Goal: Transaction & Acquisition: Purchase product/service

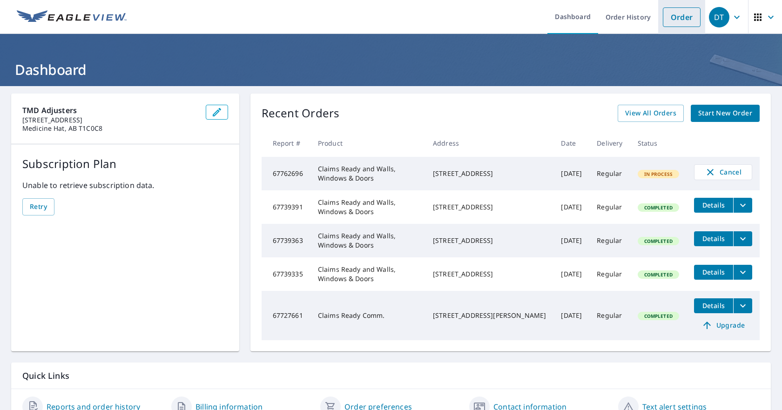
click at [669, 23] on link "Order" at bounding box center [682, 17] width 38 height 20
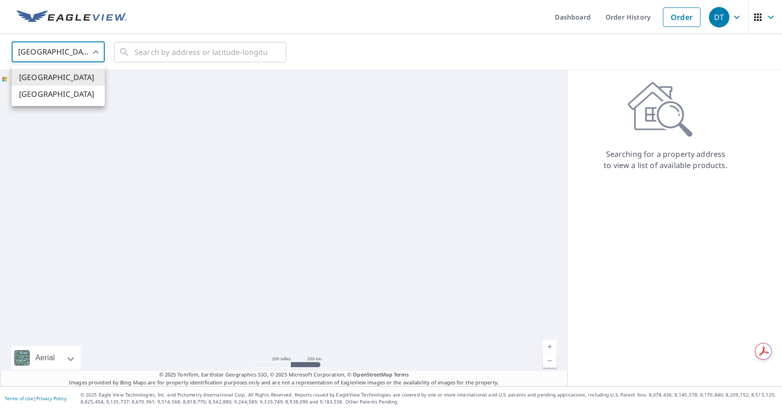
click at [33, 52] on body "DT DT Dashboard Order History Order DT [GEOGRAPHIC_DATA] US ​ ​ Aerial Road A s…" at bounding box center [391, 205] width 782 height 410
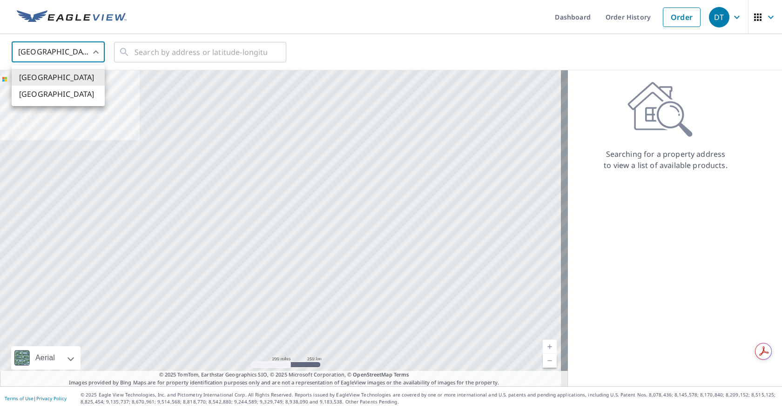
click at [31, 92] on li "[GEOGRAPHIC_DATA]" at bounding box center [58, 94] width 93 height 17
type input "CA"
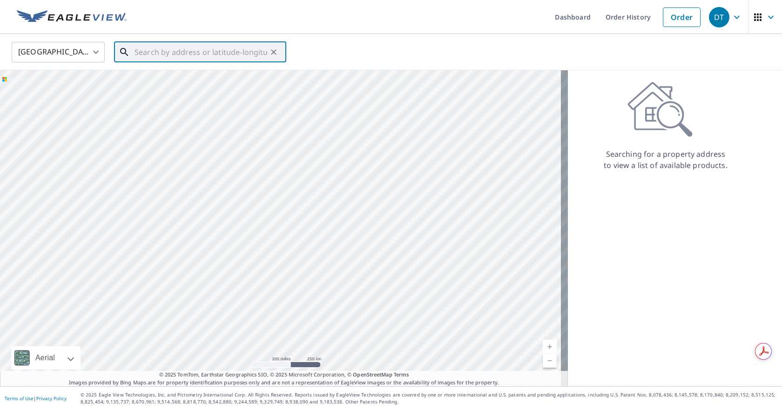
click at [150, 57] on input "text" at bounding box center [201, 52] width 133 height 26
paste input "[STREET_ADDRESS]"
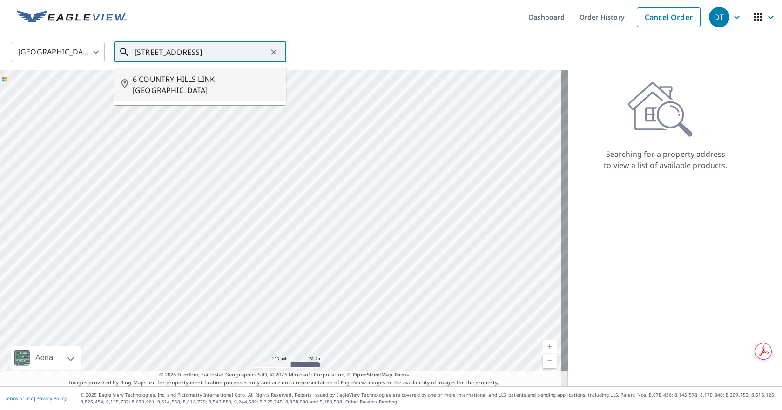
click at [152, 83] on span "6 COUNTRY HILLS LINK [GEOGRAPHIC_DATA]" at bounding box center [206, 85] width 146 height 22
type input "6 COUNTRY HILLS LINK [GEOGRAPHIC_DATA]"
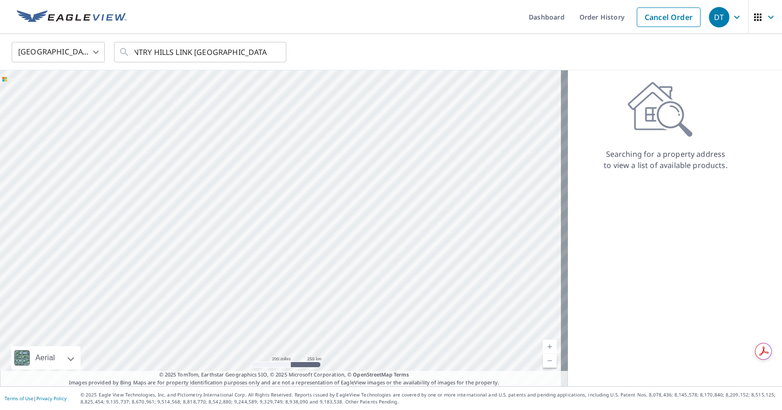
scroll to position [0, 0]
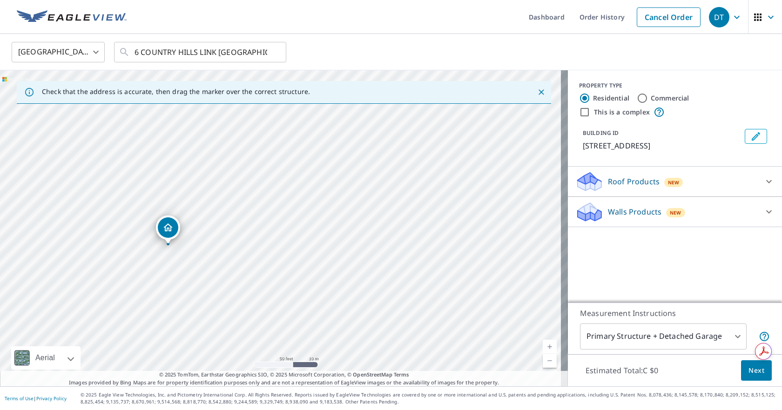
click at [670, 186] on span "New" at bounding box center [674, 182] width 12 height 7
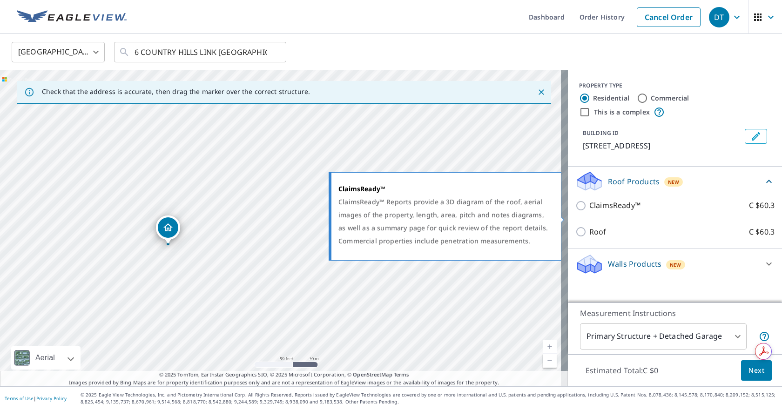
click at [602, 211] on p "ClaimsReady™" at bounding box center [614, 206] width 51 height 12
click at [589, 211] on input "ClaimsReady™ C $60.3" at bounding box center [582, 205] width 14 height 11
checkbox input "true"
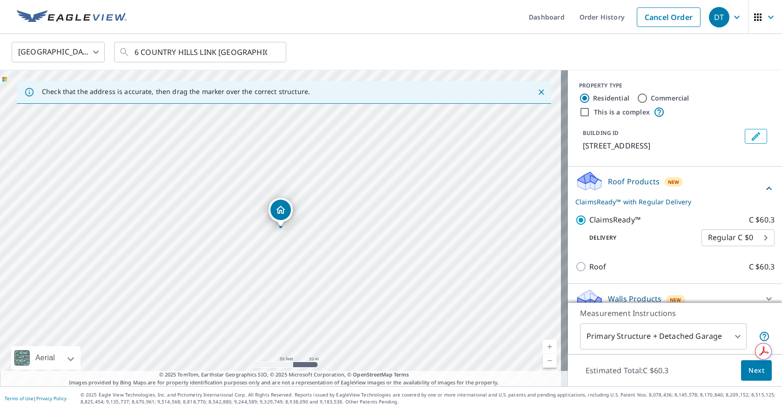
click at [608, 187] on p "Roof Products" at bounding box center [634, 181] width 52 height 11
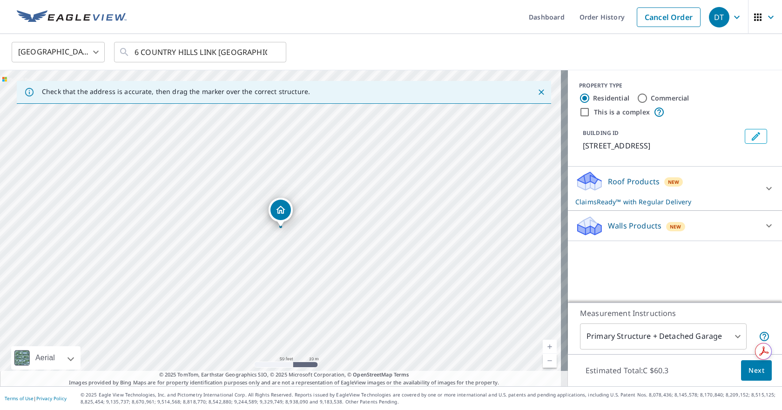
click at [613, 231] on p "Walls Products" at bounding box center [635, 225] width 54 height 11
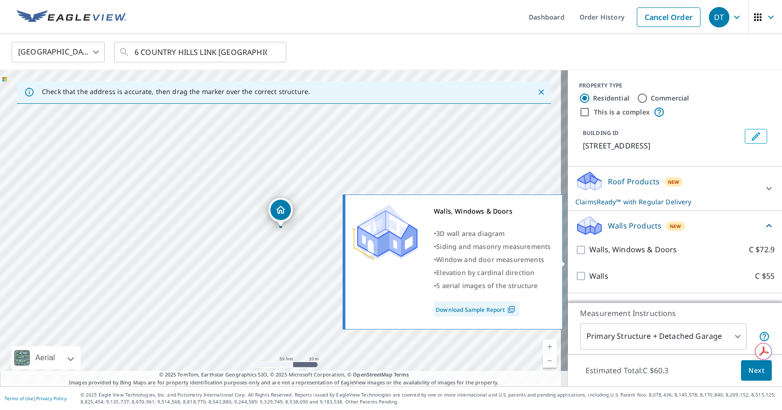
click at [613, 256] on p "Walls, Windows & Doors" at bounding box center [633, 250] width 88 height 12
click at [589, 256] on input "Walls, Windows & Doors C $72.9" at bounding box center [582, 249] width 14 height 11
checkbox input "true"
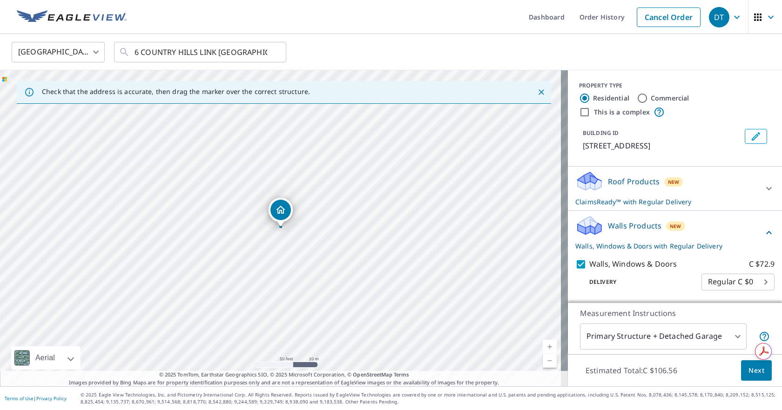
click at [612, 231] on p "Walls Products" at bounding box center [635, 225] width 54 height 11
click at [749, 365] on span "Next" at bounding box center [757, 371] width 16 height 12
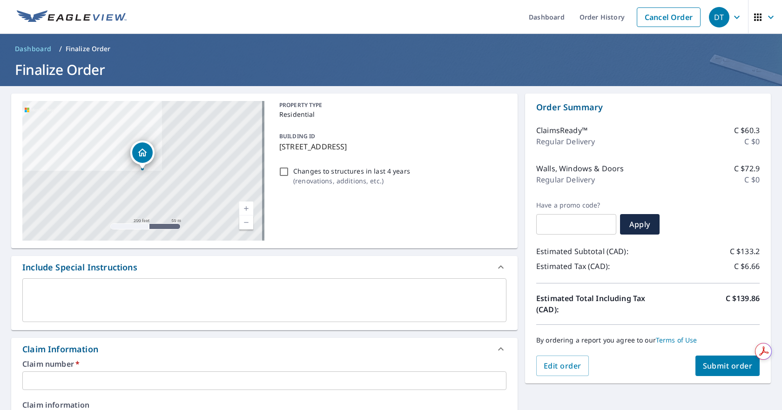
click at [60, 377] on input "text" at bounding box center [264, 380] width 484 height 19
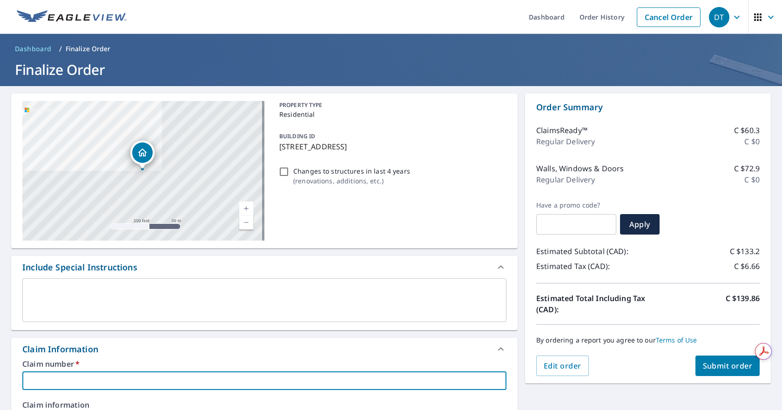
paste input "42544RH"
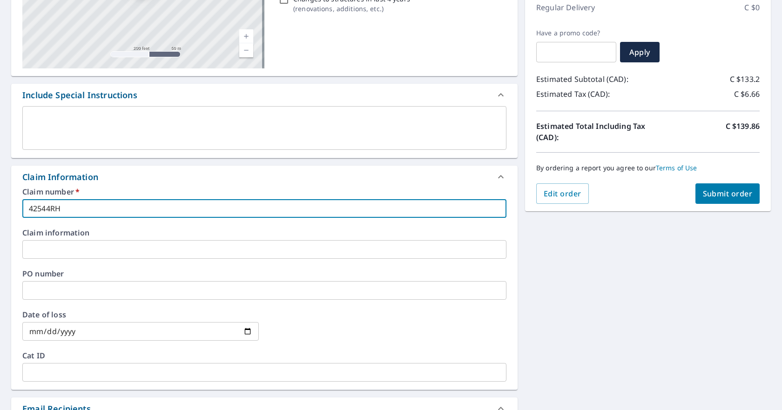
scroll to position [186, 0]
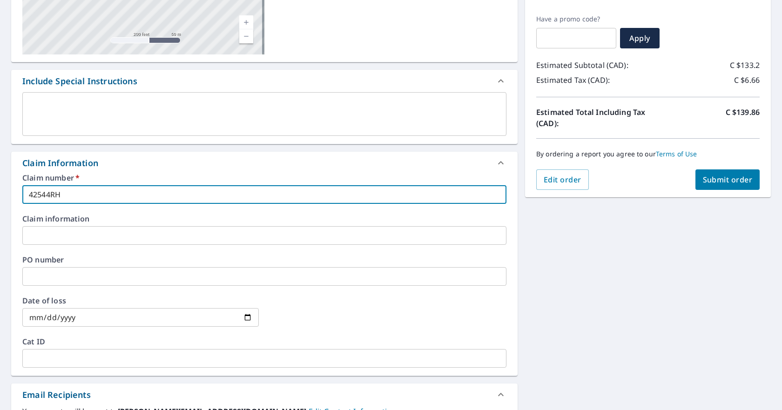
drag, startPoint x: 68, startPoint y: 197, endPoint x: -7, endPoint y: 196, distance: 75.9
click at [0, 196] on html "DT DT Dashboard Order History Cancel Order DT Dashboard / Finalize Order Finali…" at bounding box center [391, 205] width 782 height 410
paste input "text"
type input "42544RH"
click at [61, 278] on input "text" at bounding box center [264, 276] width 484 height 19
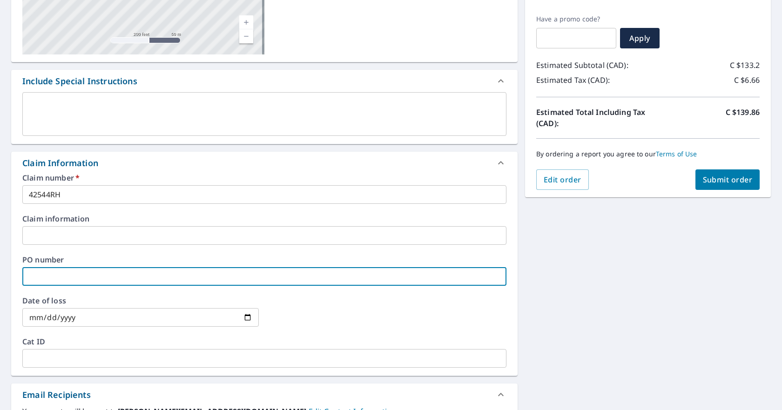
paste input "42544RH"
type input "42544RH"
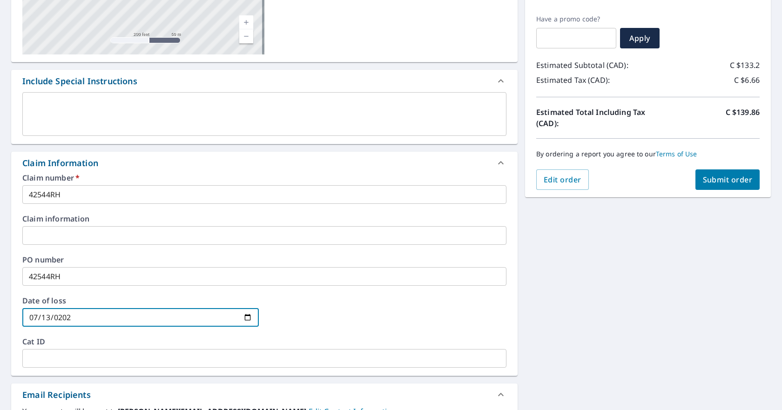
type input "[DATE]"
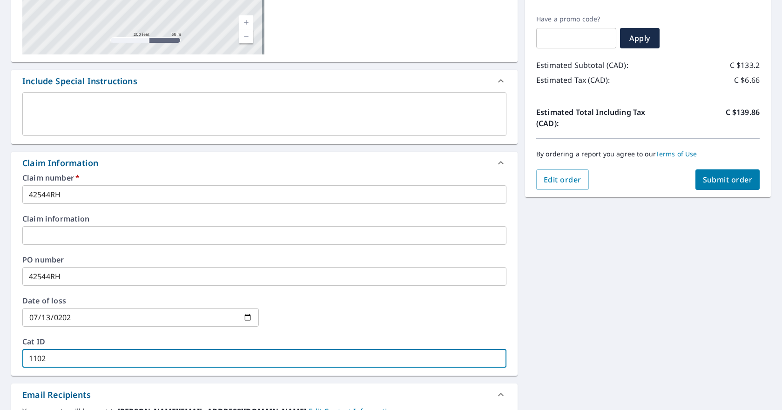
type input "1102"
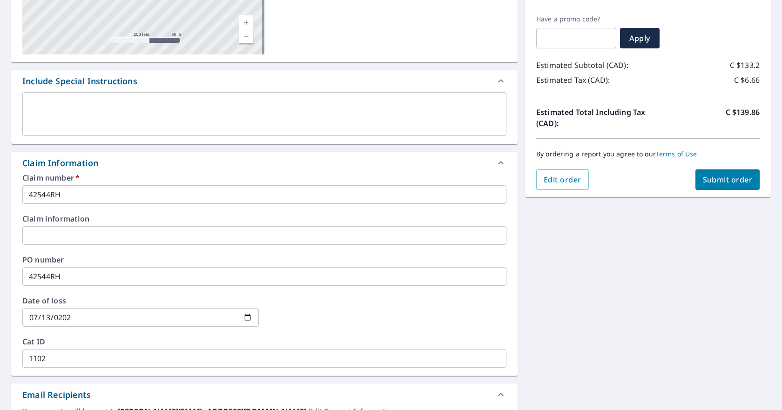
click at [55, 233] on input "text" at bounding box center [264, 235] width 484 height 19
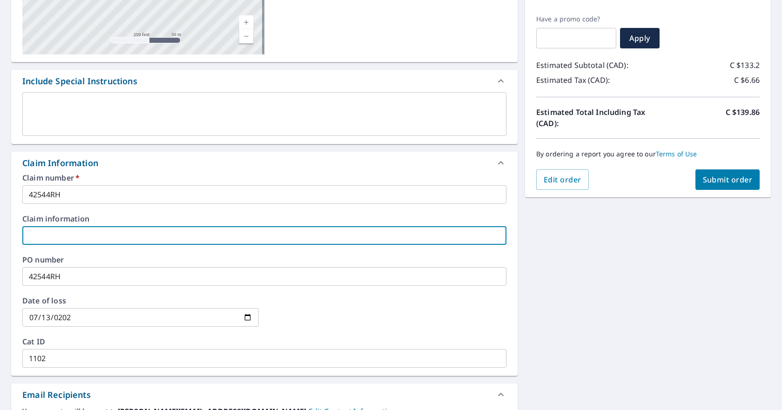
paste input "[PERSON_NAME],"
click at [105, 243] on input "[PERSON_NAME]," at bounding box center [264, 235] width 484 height 19
paste input "[PERSON_NAME]"
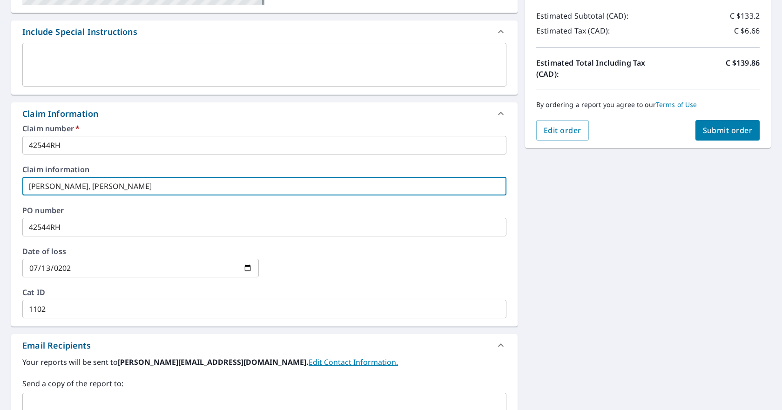
scroll to position [279, 0]
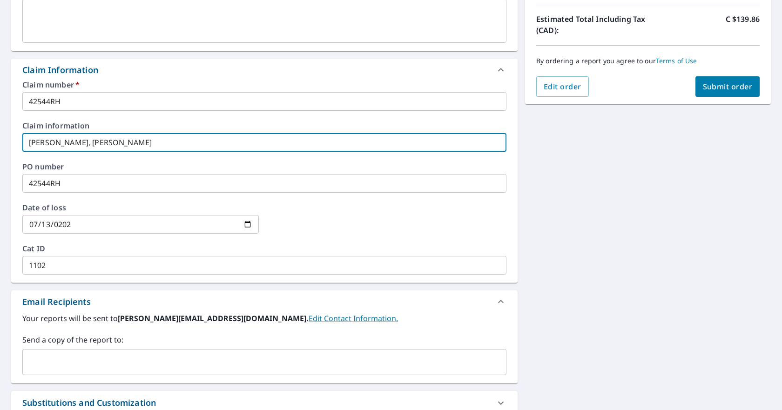
type input "[PERSON_NAME], [PERSON_NAME]"
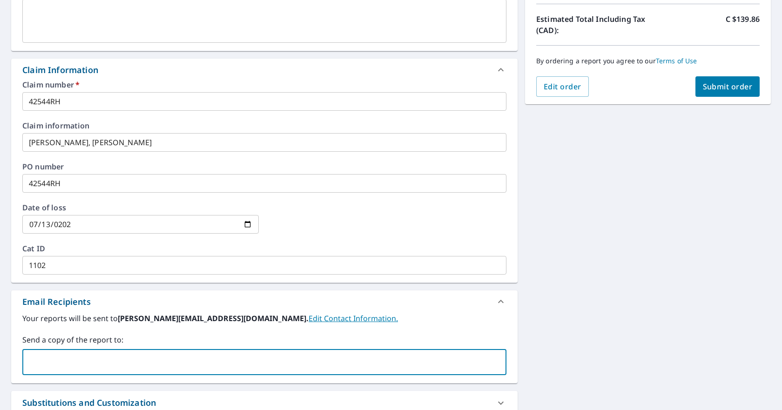
click at [132, 358] on input "text" at bounding box center [258, 362] width 462 height 18
type input "[PERSON_NAME][EMAIL_ADDRESS][DOMAIN_NAME]"
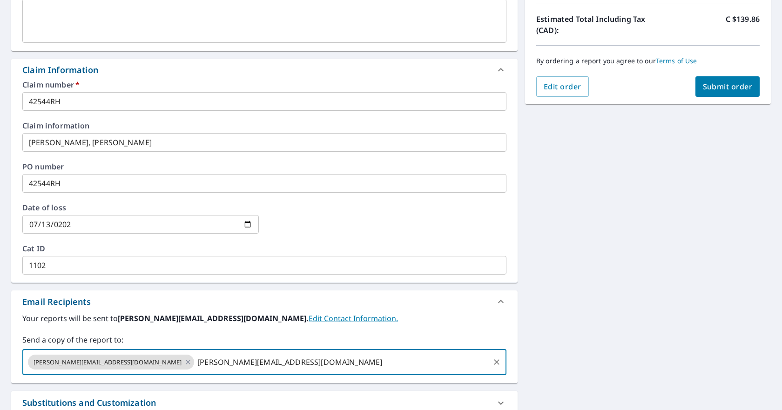
type input "[PERSON_NAME][EMAIL_ADDRESS][DOMAIN_NAME]"
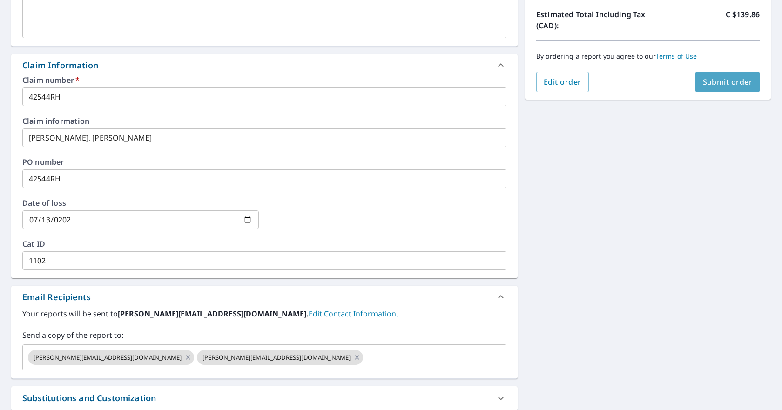
click at [748, 80] on button "Submit order" at bounding box center [728, 82] width 65 height 20
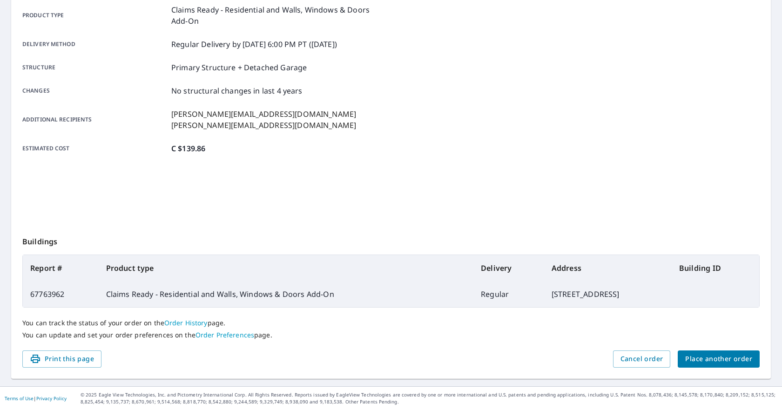
scroll to position [138, 0]
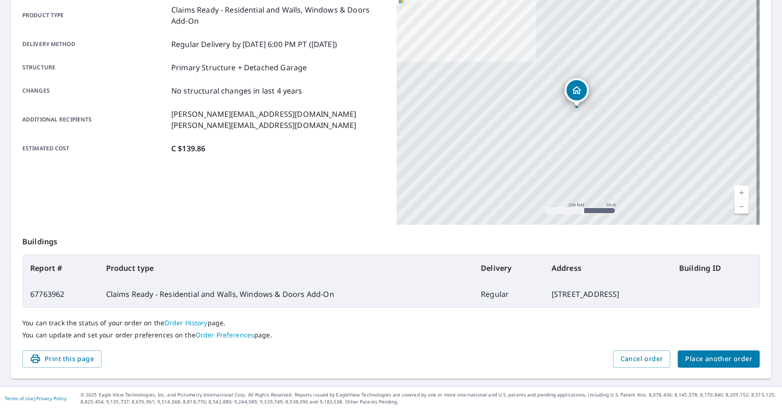
click at [693, 361] on span "Place another order" at bounding box center [718, 359] width 67 height 12
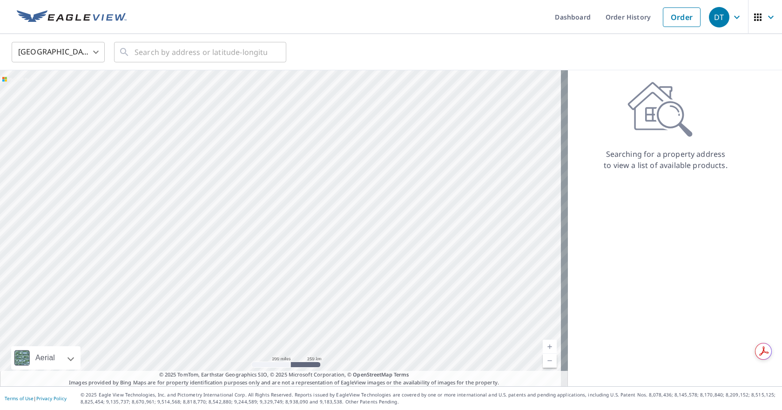
click at [54, 55] on body "DT DT Dashboard Order History Order DT United States US ​ ​ Aerial Road A stand…" at bounding box center [391, 205] width 782 height 410
click at [51, 93] on li "[GEOGRAPHIC_DATA]" at bounding box center [58, 94] width 93 height 17
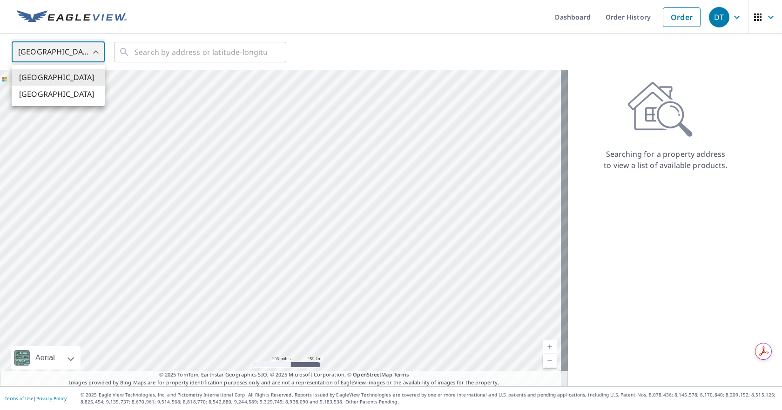
type input "CA"
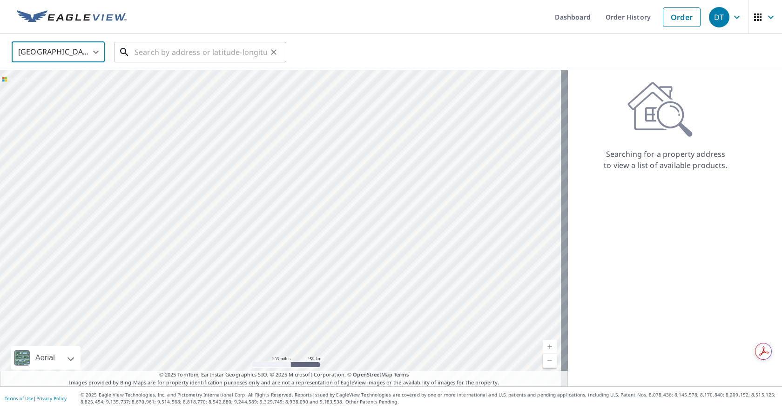
click at [172, 52] on input "text" at bounding box center [201, 52] width 133 height 26
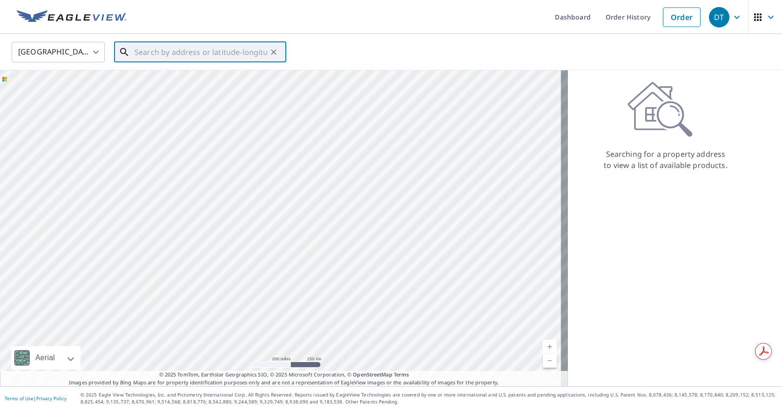
paste input "[STREET_ADDRESS]"
click at [182, 77] on span "[STREET_ADDRESS]" at bounding box center [206, 79] width 146 height 11
type input "[STREET_ADDRESS]"
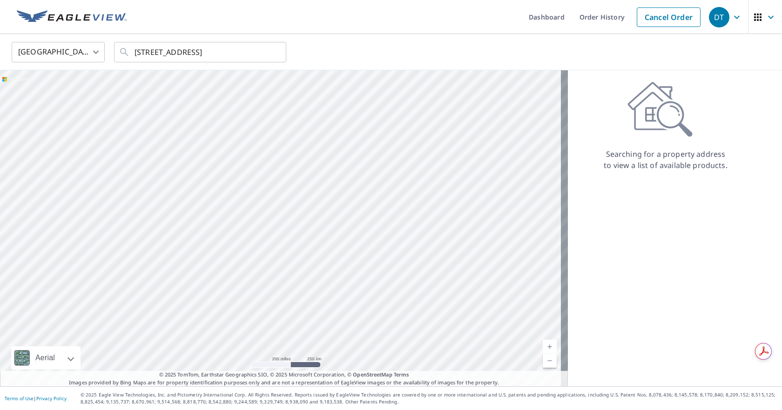
scroll to position [0, 0]
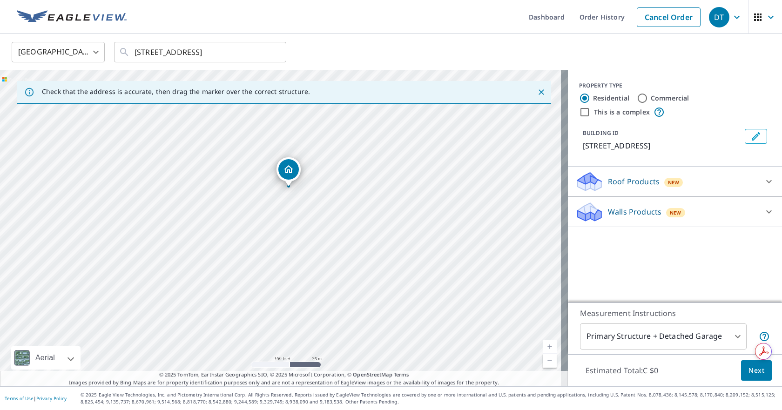
click at [652, 184] on div "Roof Products New" at bounding box center [666, 182] width 182 height 22
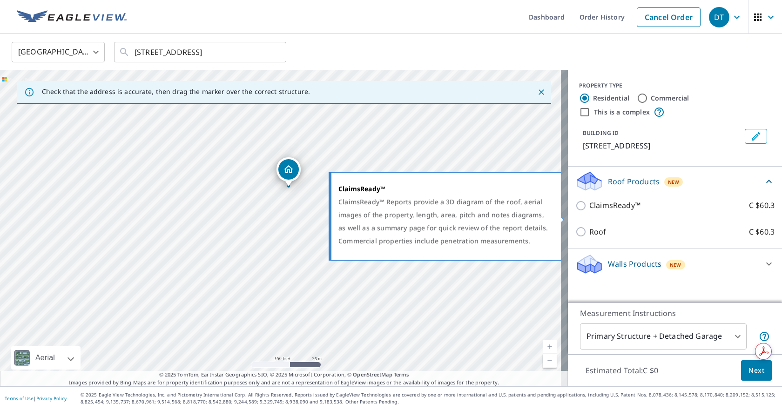
click at [647, 211] on label "ClaimsReady™ C $60.3" at bounding box center [681, 206] width 185 height 12
click at [589, 211] on input "ClaimsReady™ C $60.3" at bounding box center [582, 205] width 14 height 11
checkbox input "true"
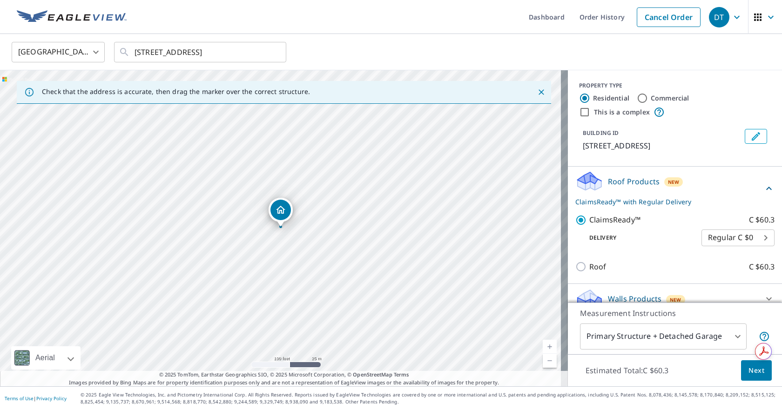
click at [647, 187] on p "Roof Products" at bounding box center [634, 181] width 52 height 11
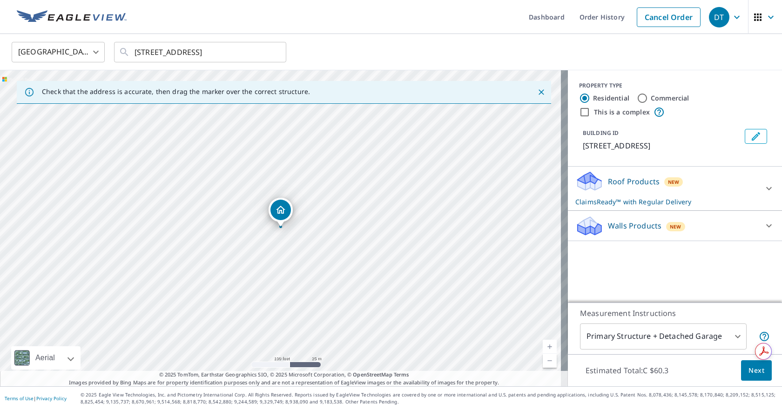
click at [621, 231] on p "Walls Products" at bounding box center [635, 225] width 54 height 11
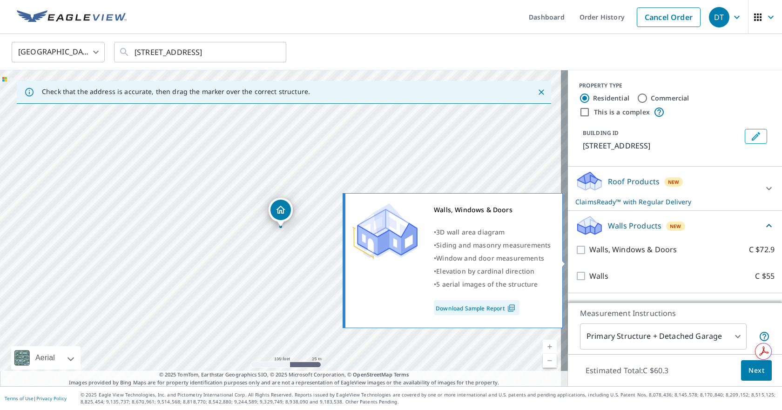
click at [626, 256] on p "Walls, Windows & Doors" at bounding box center [633, 250] width 88 height 12
click at [589, 256] on input "Walls, Windows & Doors C $72.9" at bounding box center [582, 249] width 14 height 11
checkbox input "true"
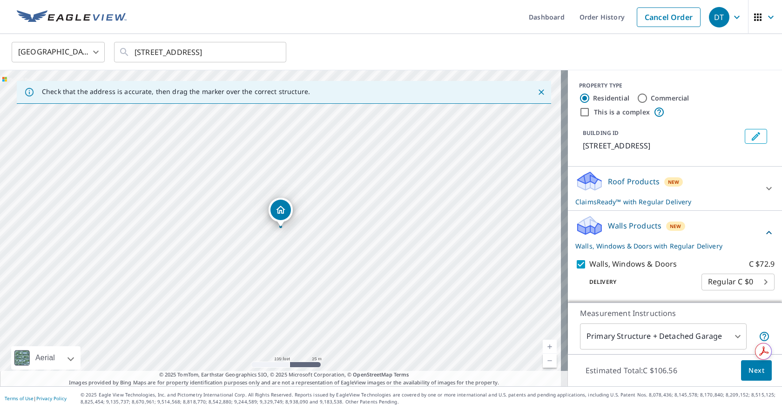
click at [627, 231] on p "Walls Products" at bounding box center [635, 225] width 54 height 11
click at [741, 367] on button "Next" at bounding box center [756, 370] width 31 height 21
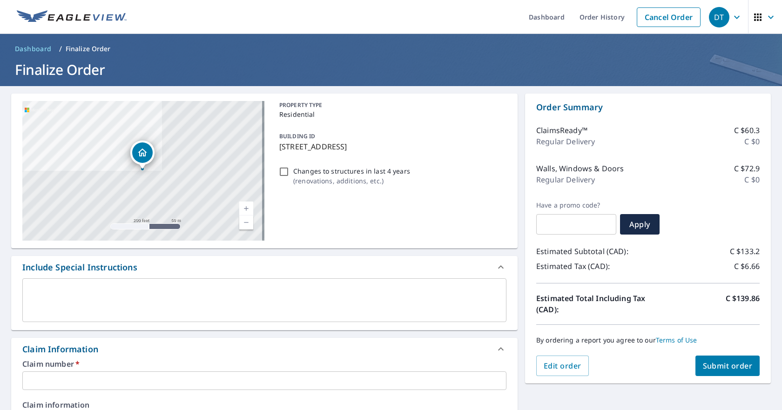
scroll to position [233, 0]
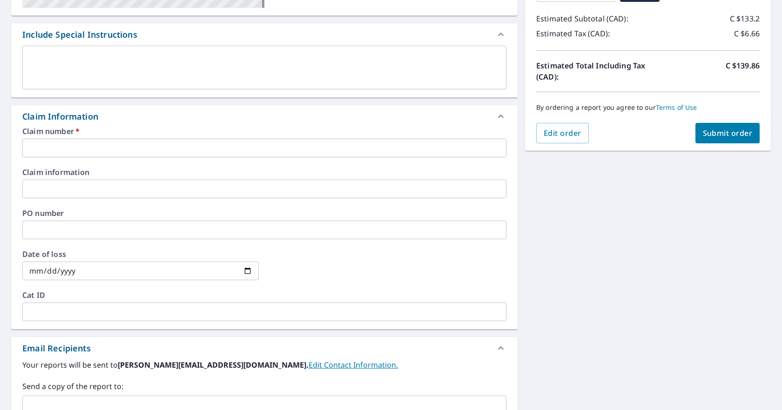
click at [58, 153] on input "text" at bounding box center [264, 148] width 484 height 19
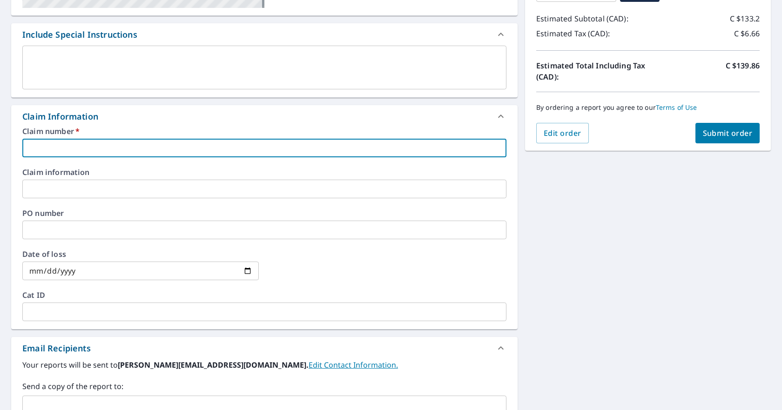
paste input "42479RH:"
type input "42479RH"
click at [63, 232] on input "text" at bounding box center [264, 230] width 484 height 19
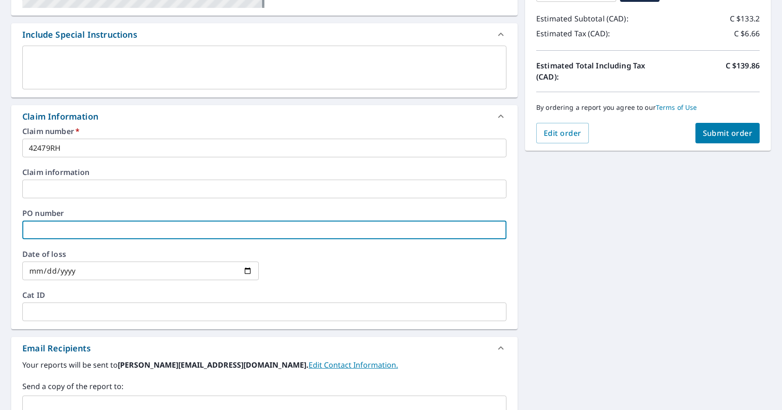
paste input "42479RH:"
type input "42479RH"
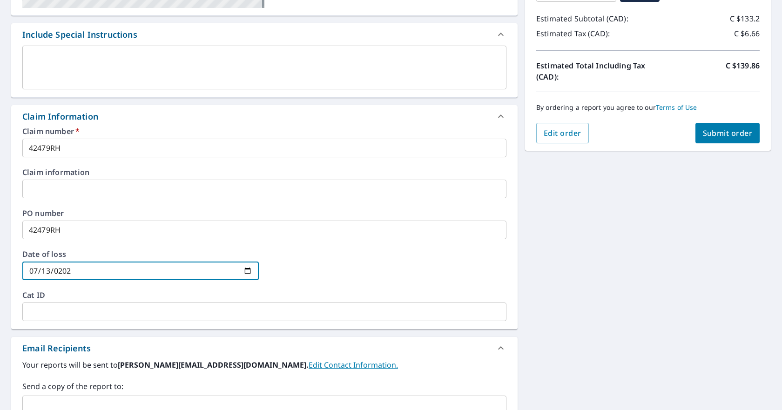
type input "[DATE]"
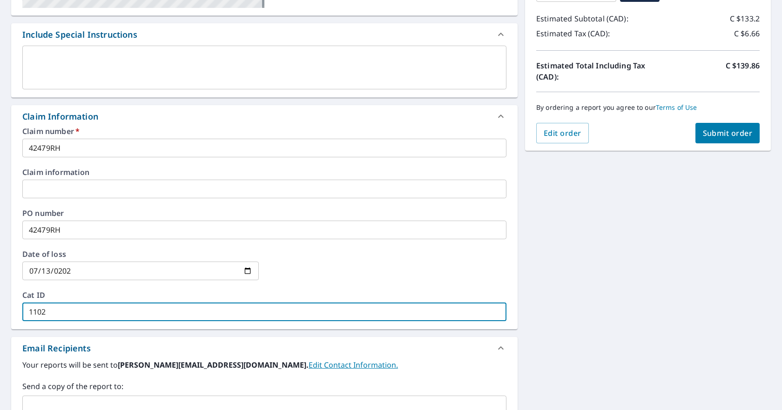
type input "1102"
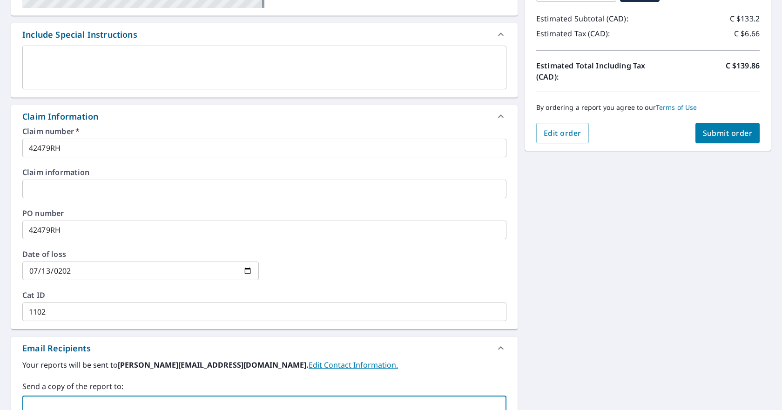
scroll to position [240, 0]
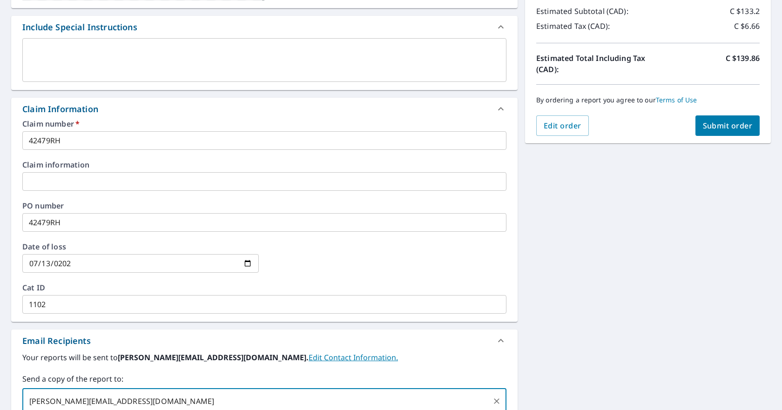
type input "[PERSON_NAME][EMAIL_ADDRESS][DOMAIN_NAME]"
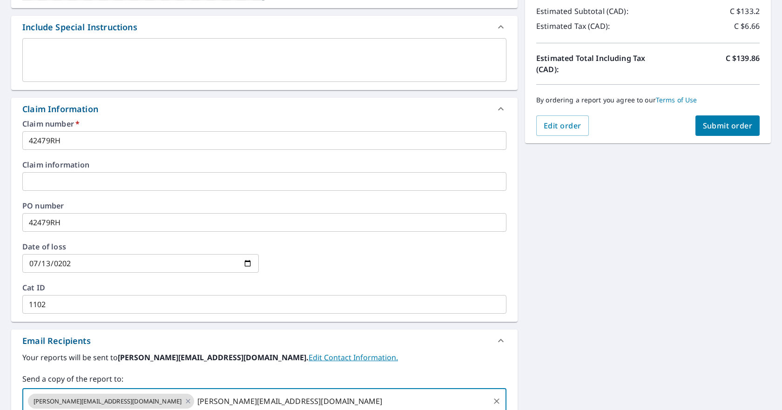
type input "[PERSON_NAME][EMAIL_ADDRESS][DOMAIN_NAME]"
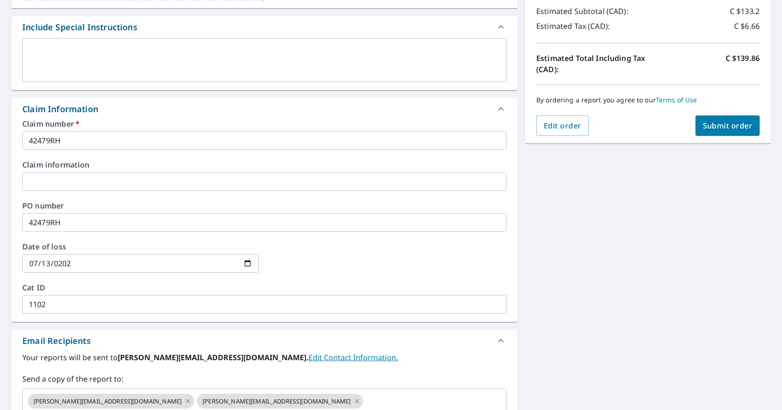
scroll to position [365, 0]
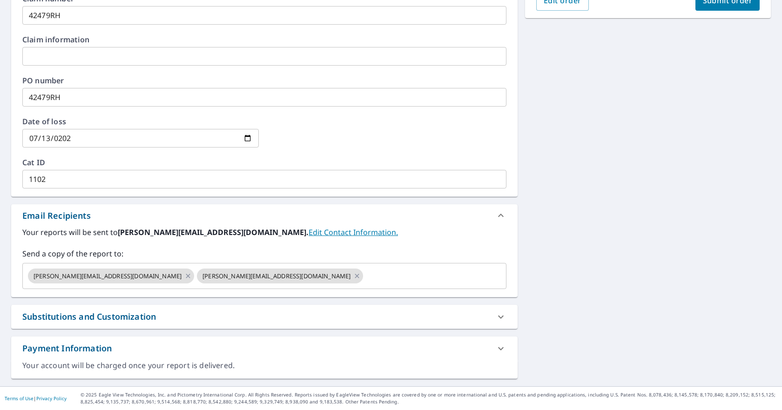
click at [109, 55] on input "text" at bounding box center [264, 56] width 484 height 19
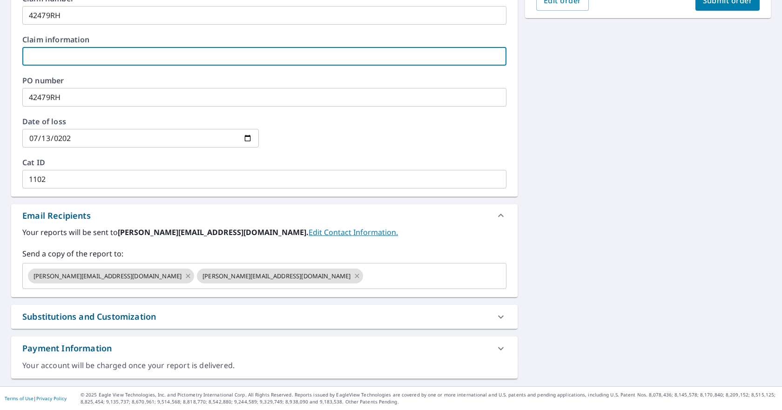
paste input "[PERSON_NAME],"
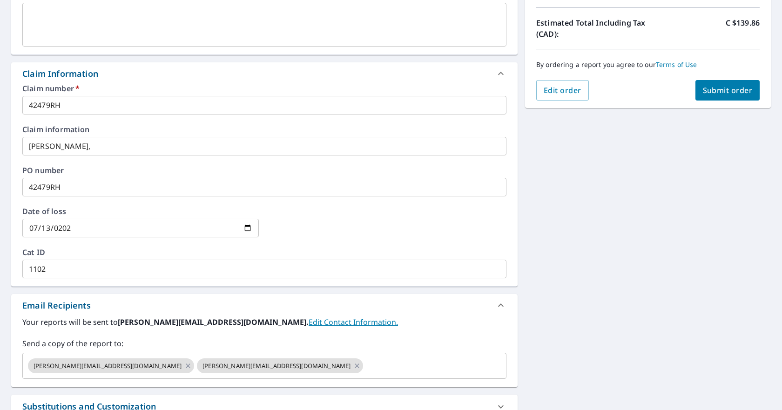
scroll to position [272, 0]
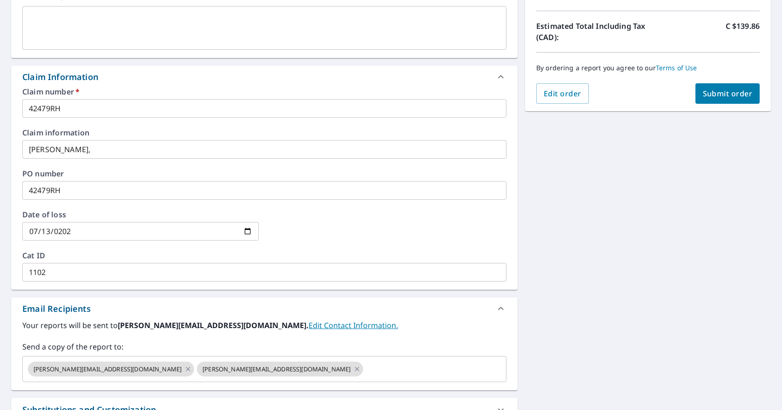
click at [96, 152] on input "[PERSON_NAME]," at bounding box center [264, 149] width 484 height 19
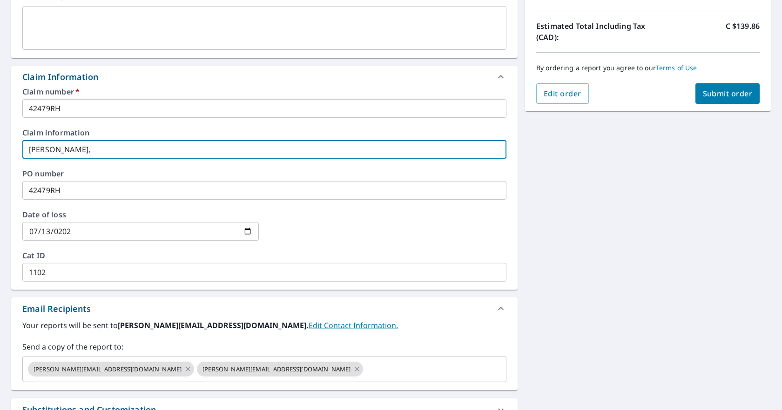
paste input "[PERSON_NAME]"
type input "[PERSON_NAME], [PERSON_NAME]"
click at [452, 216] on div at bounding box center [388, 231] width 236 height 41
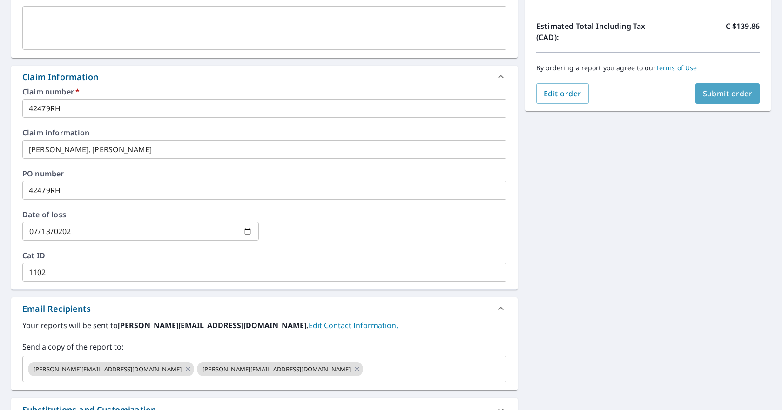
click at [718, 94] on span "Submit order" at bounding box center [728, 93] width 50 height 10
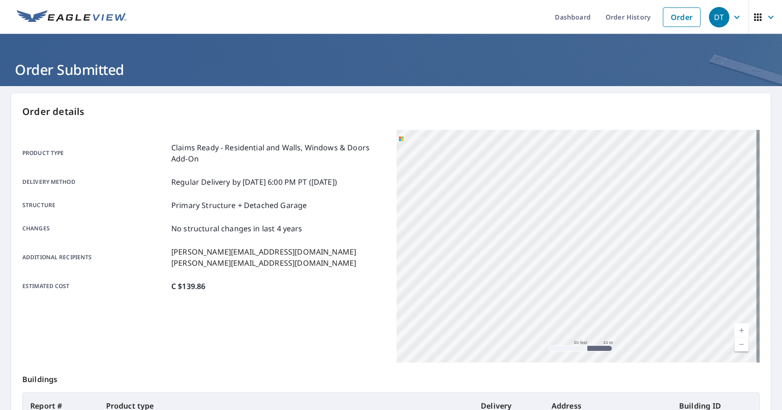
click at [731, 19] on icon "button" at bounding box center [736, 17] width 11 height 11
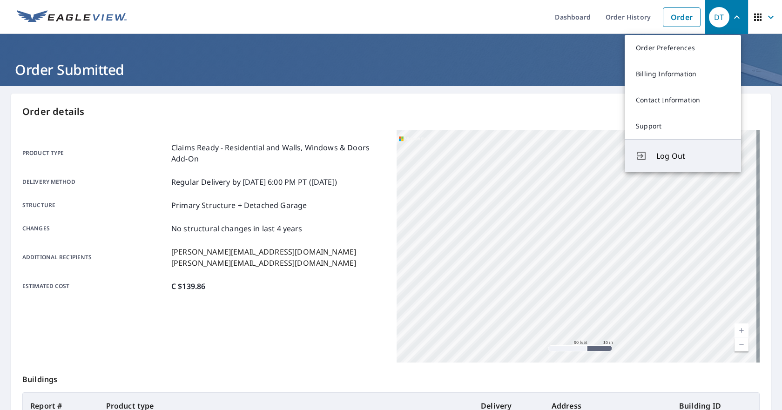
click at [670, 153] on span "Log Out" at bounding box center [693, 155] width 74 height 11
